Goal: Contribute content

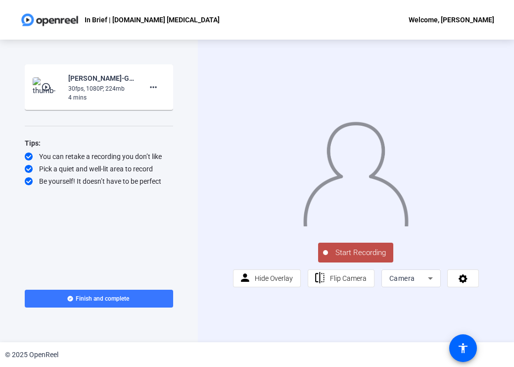
click at [189, 117] on div "Start Recording play_circle_outline [PERSON_NAME]-Guidelines in brief-In Brief …" at bounding box center [99, 191] width 198 height 302
click at [355, 258] on span "Start Recording" at bounding box center [360, 252] width 65 height 11
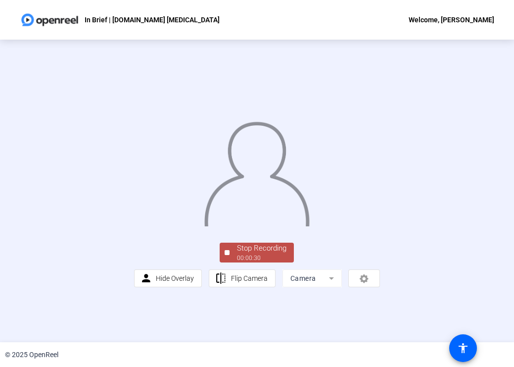
click at [268, 262] on div "00:00:30" at bounding box center [262, 257] width 50 height 9
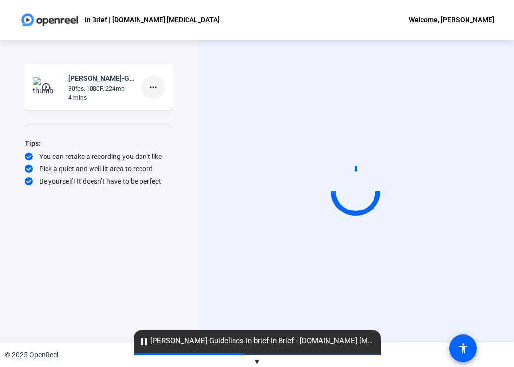
click at [150, 86] on mat-icon "more_horiz" at bounding box center [154, 87] width 12 height 12
click at [167, 108] on span "Delete clip" at bounding box center [169, 108] width 40 height 12
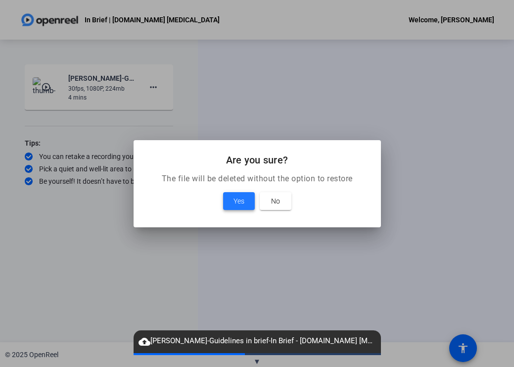
click at [241, 205] on span "Yes" at bounding box center [239, 201] width 11 height 12
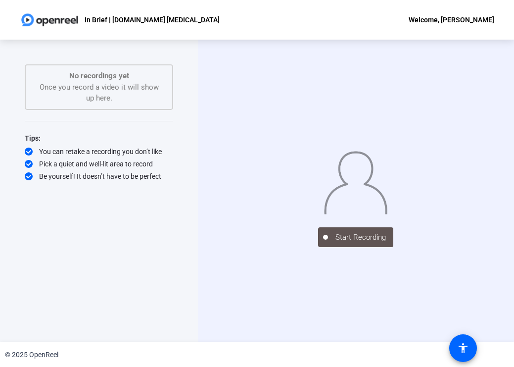
click at [115, 84] on div "No recordings yet Once you record a video it will show up here." at bounding box center [99, 87] width 127 height 34
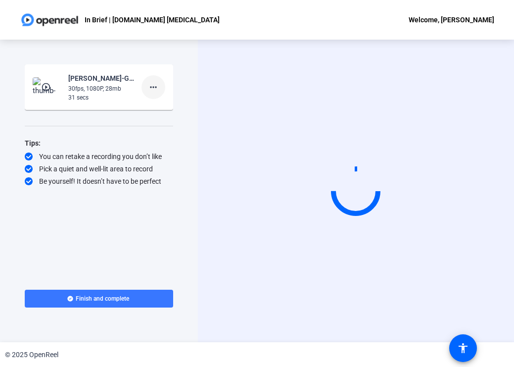
click at [151, 89] on mat-icon "more_horiz" at bounding box center [154, 87] width 12 height 12
click at [173, 108] on span "Delete clip" at bounding box center [169, 108] width 40 height 12
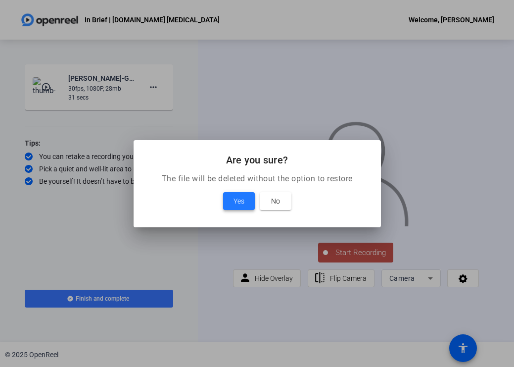
click at [244, 196] on span "Yes" at bounding box center [239, 201] width 11 height 12
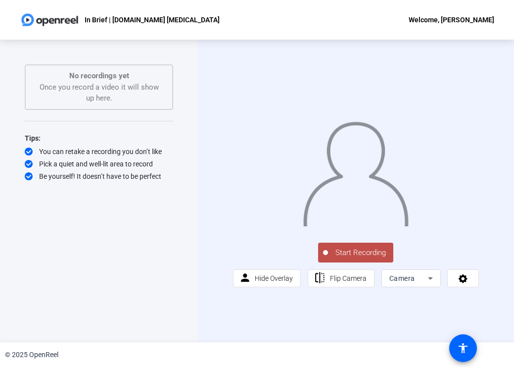
click at [355, 258] on span "Start Recording" at bounding box center [360, 252] width 65 height 11
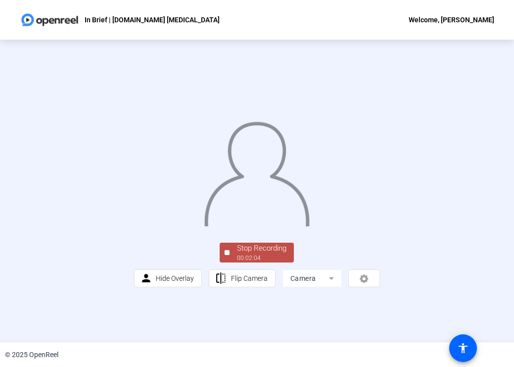
click at [272, 262] on div "00:02:04" at bounding box center [262, 257] width 50 height 9
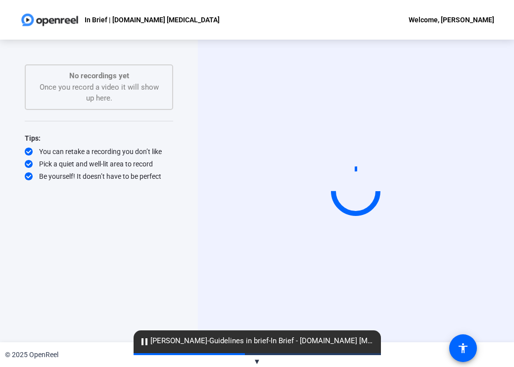
click at [272, 314] on div "Start Recording" at bounding box center [356, 191] width 316 height 302
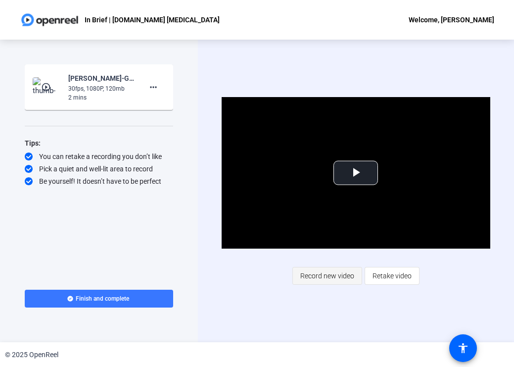
click at [321, 277] on span "Record new video" at bounding box center [327, 275] width 54 height 19
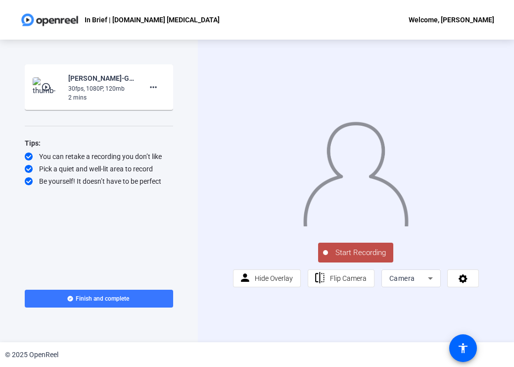
click at [357, 257] on span "Start Recording" at bounding box center [360, 252] width 65 height 11
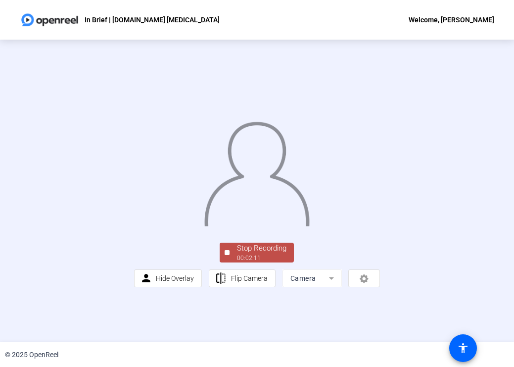
click at [259, 262] on div "00:02:11" at bounding box center [262, 257] width 50 height 9
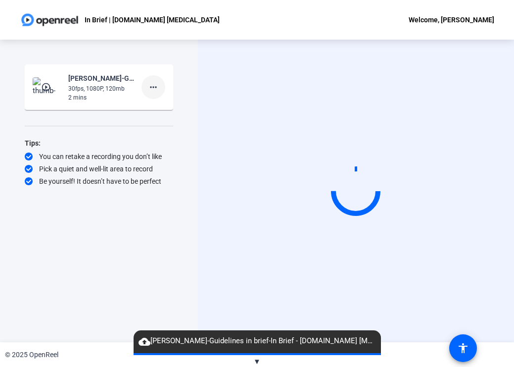
click at [153, 88] on mat-icon "more_horiz" at bounding box center [154, 87] width 12 height 12
click at [160, 109] on span "Delete clip" at bounding box center [169, 108] width 40 height 12
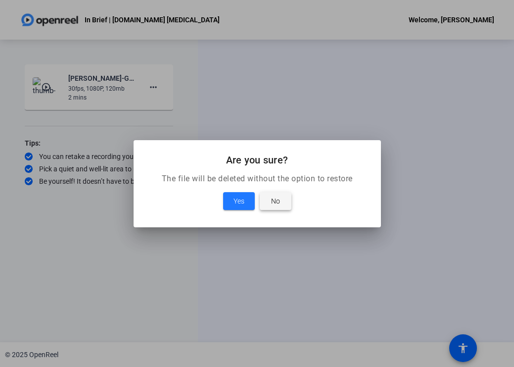
click at [279, 196] on span "No" at bounding box center [275, 201] width 9 height 12
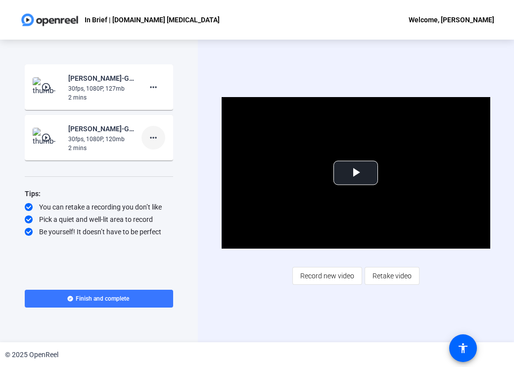
click at [150, 137] on mat-icon "more_horiz" at bounding box center [154, 138] width 12 height 12
click at [164, 160] on span "Delete clip" at bounding box center [169, 158] width 40 height 12
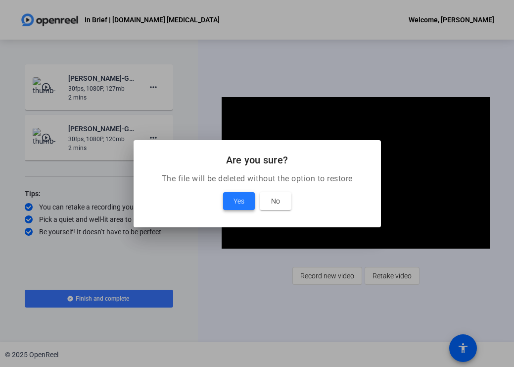
click at [239, 200] on span "Yes" at bounding box center [239, 201] width 11 height 12
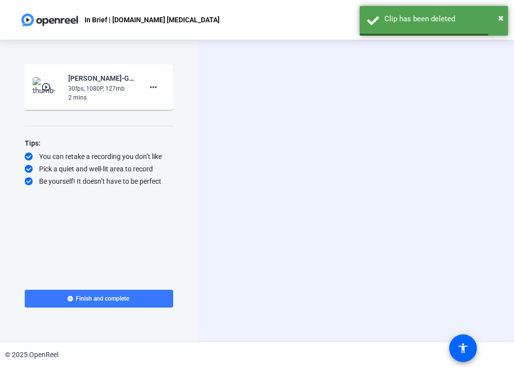
click at [46, 87] on mat-icon "play_circle_outline" at bounding box center [47, 87] width 12 height 10
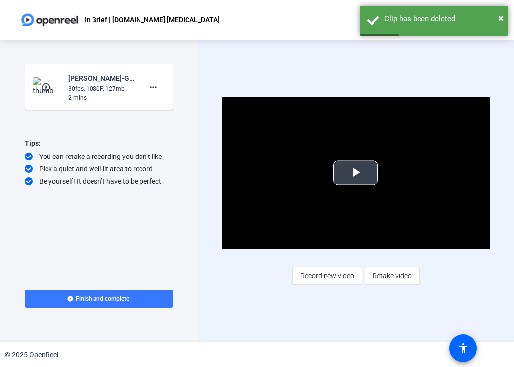
click at [356, 173] on span "Video Player" at bounding box center [356, 173] width 0 height 0
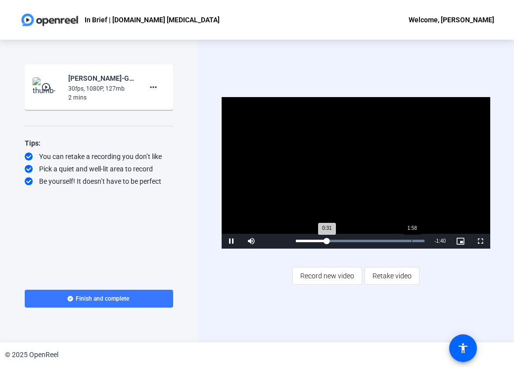
click at [412, 240] on div "1:58" at bounding box center [412, 241] width 0 height 2
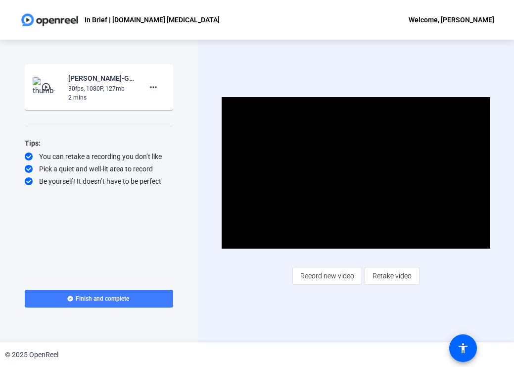
click at [94, 300] on span "Finish and complete" at bounding box center [102, 299] width 53 height 8
